Goal: Task Accomplishment & Management: Use online tool/utility

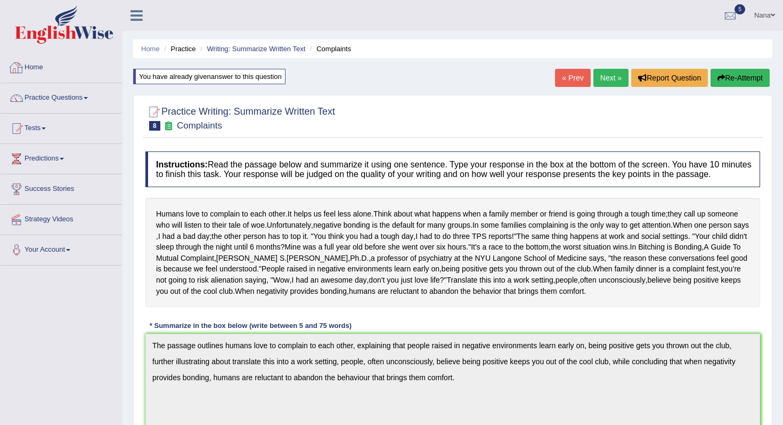
click at [64, 69] on link "Home" at bounding box center [62, 66] width 122 height 27
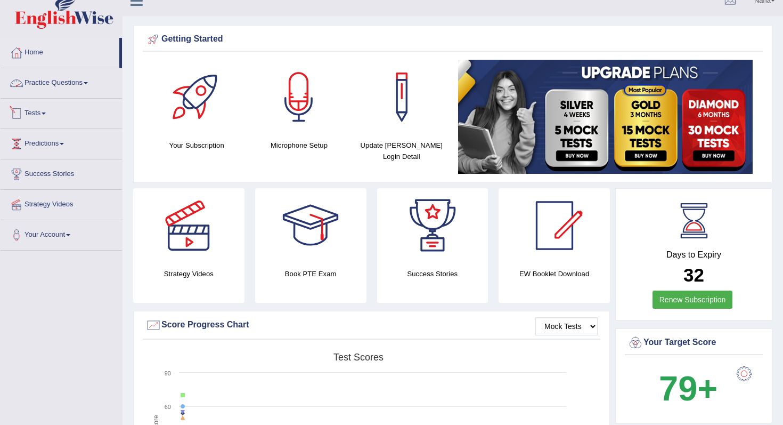
scroll to position [16, 0]
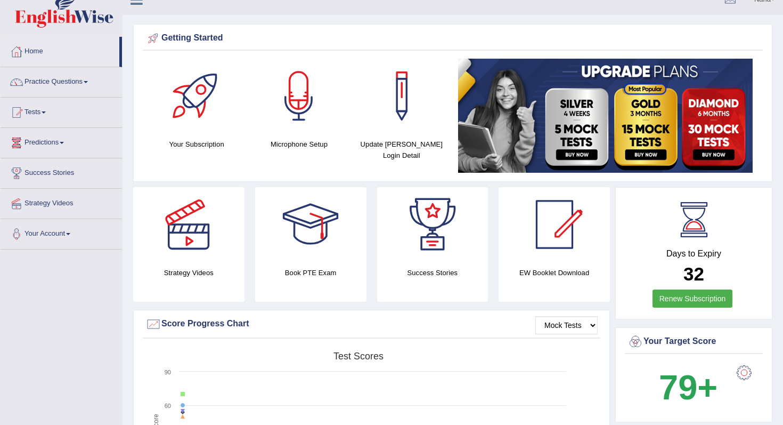
click at [51, 83] on link "Practice Questions" at bounding box center [62, 80] width 122 height 27
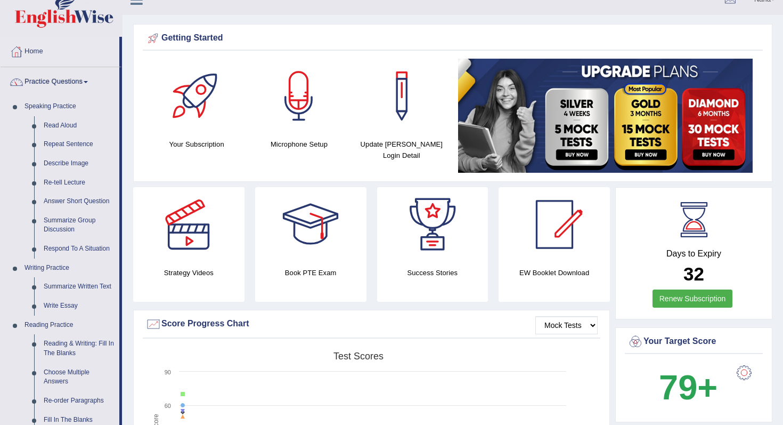
click at [52, 87] on link "Practice Questions" at bounding box center [60, 80] width 119 height 27
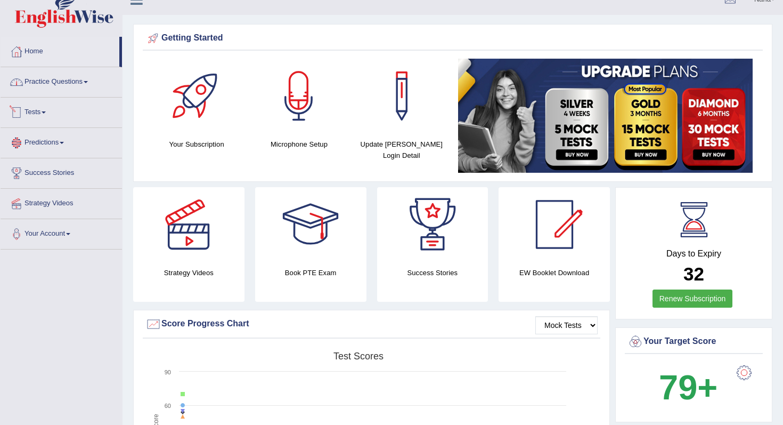
click at [44, 120] on link "Tests" at bounding box center [62, 111] width 122 height 27
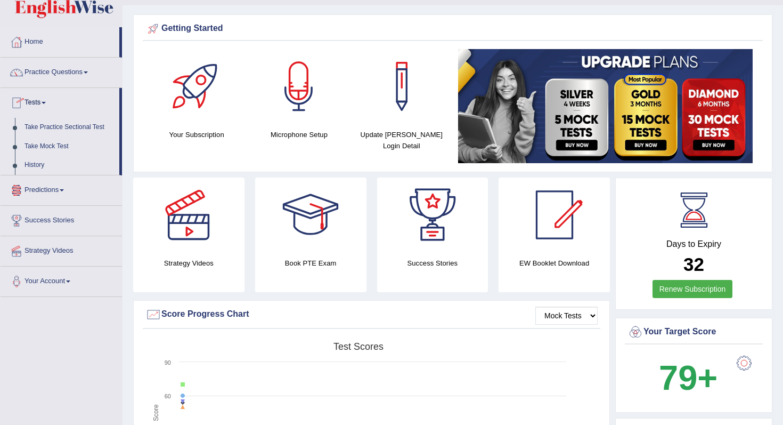
scroll to position [26, 0]
click at [51, 145] on link "Take Mock Test" at bounding box center [70, 145] width 100 height 19
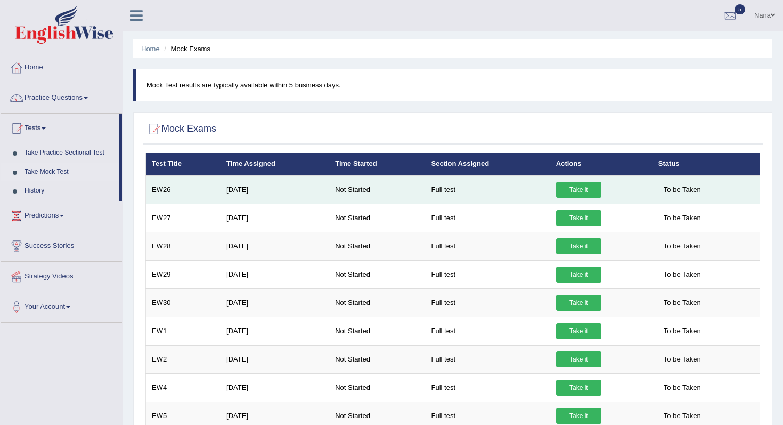
click at [583, 188] on link "Take it" at bounding box center [578, 190] width 45 height 16
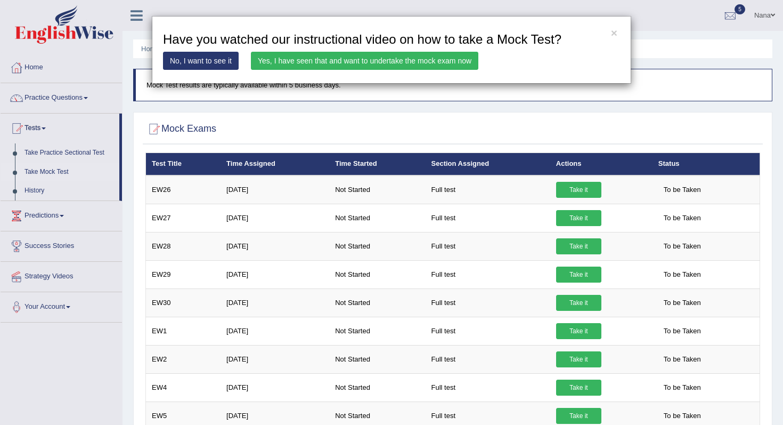
click at [385, 58] on link "Yes, I have seen that and want to undertake the mock exam now" at bounding box center [365, 61] width 228 height 18
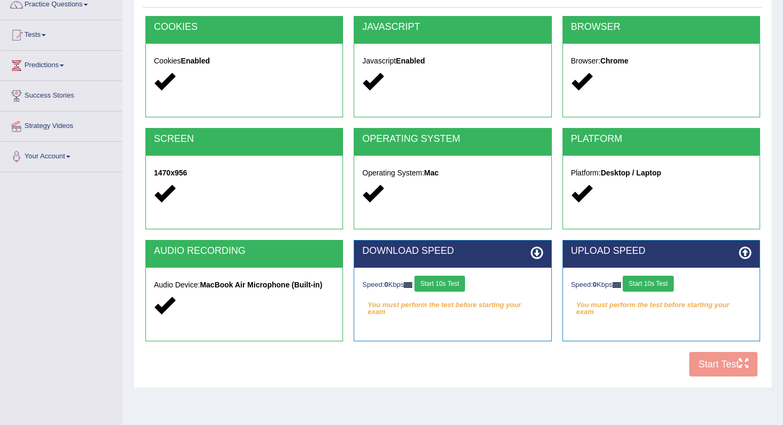
scroll to position [135, 0]
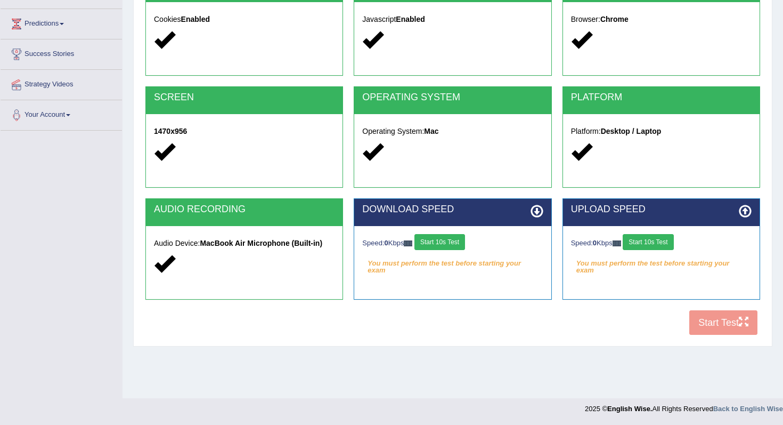
click at [442, 246] on button "Start 10s Test" at bounding box center [440, 242] width 51 height 16
click at [655, 237] on button "Start 10s Test" at bounding box center [648, 242] width 51 height 16
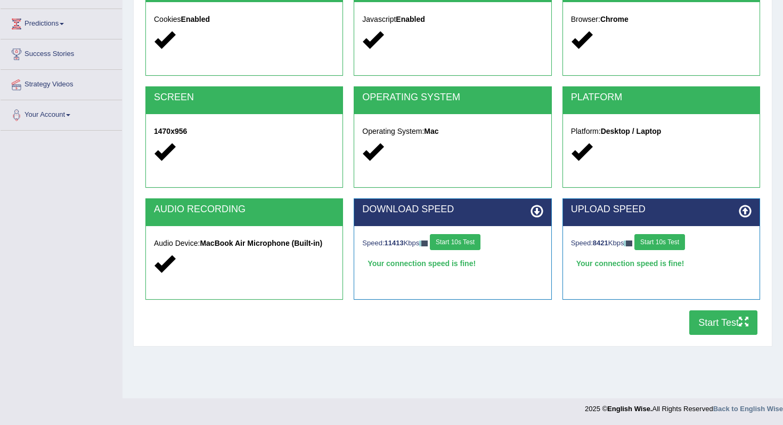
click at [466, 249] on button "Start 10s Test" at bounding box center [455, 242] width 51 height 16
click at [721, 326] on button "Start Test" at bounding box center [724, 322] width 68 height 25
